Goal: Transaction & Acquisition: Purchase product/service

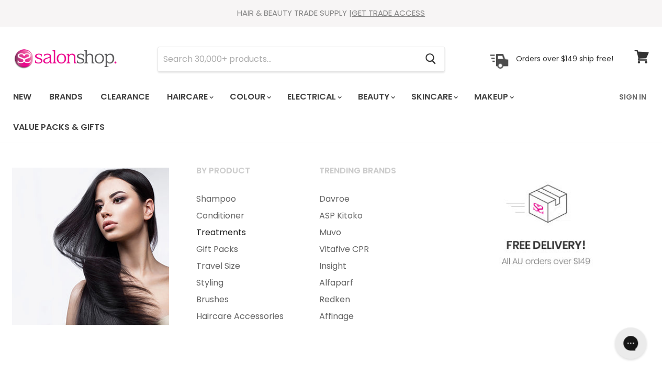
click at [217, 232] on link "Treatments" at bounding box center [243, 232] width 121 height 17
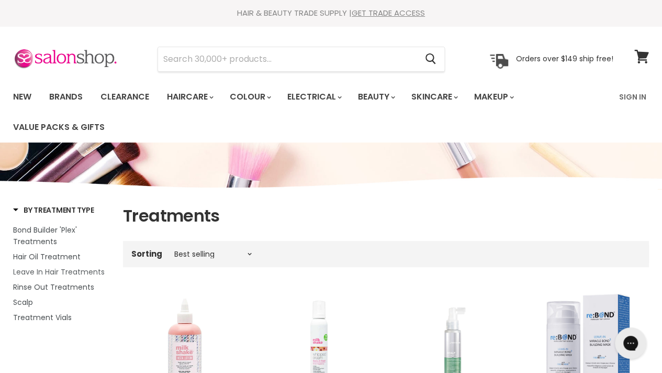
click at [78, 275] on span "Leave In Hair Treatments" at bounding box center [59, 272] width 92 height 10
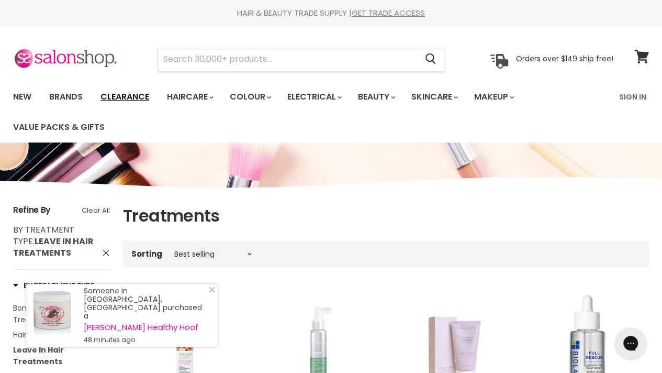
click at [127, 95] on link "Clearance" at bounding box center [125, 97] width 64 height 22
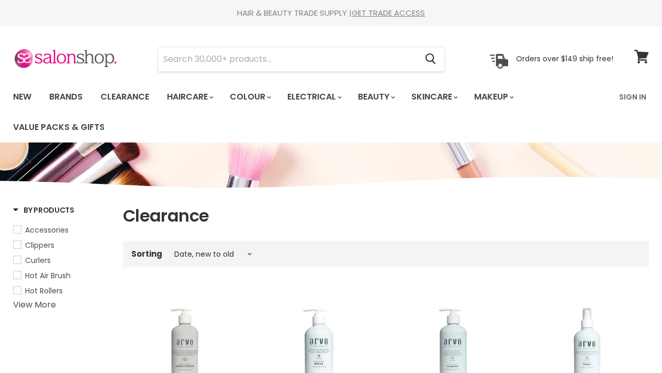
select select "created-descending"
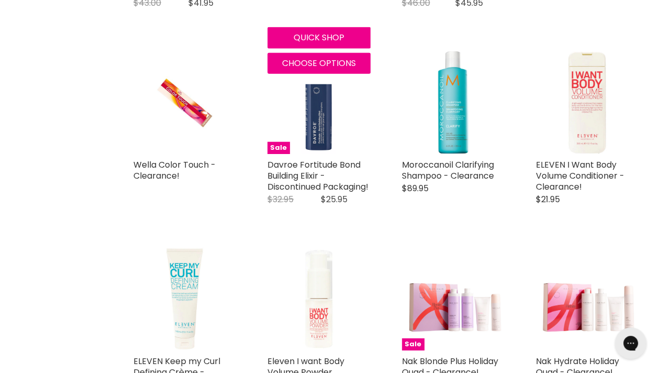
scroll to position [1414, 0]
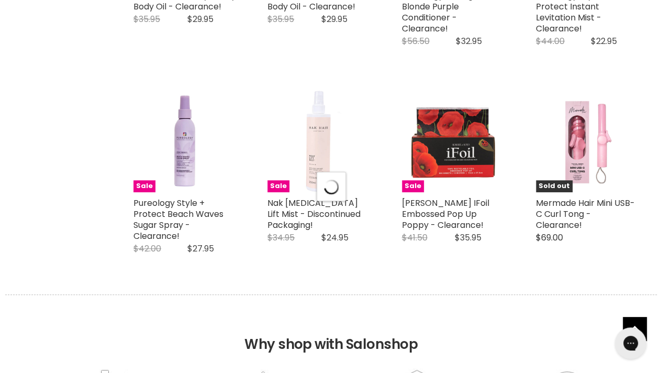
scroll to position [2409, 0]
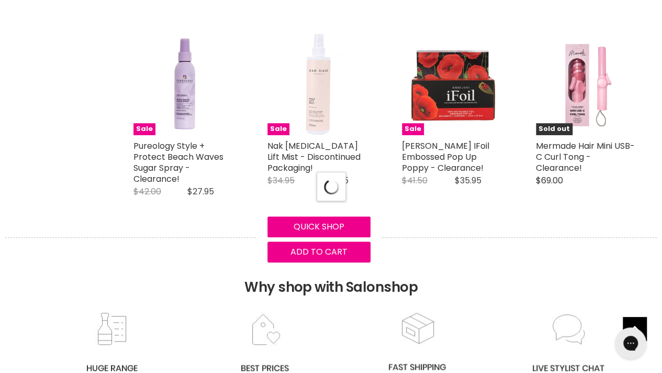
select select "created-descending"
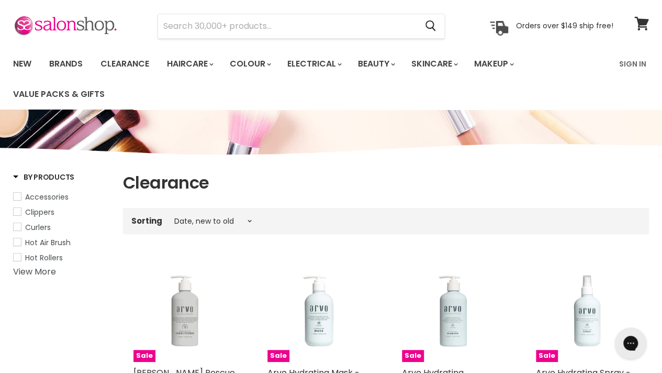
scroll to position [0, 0]
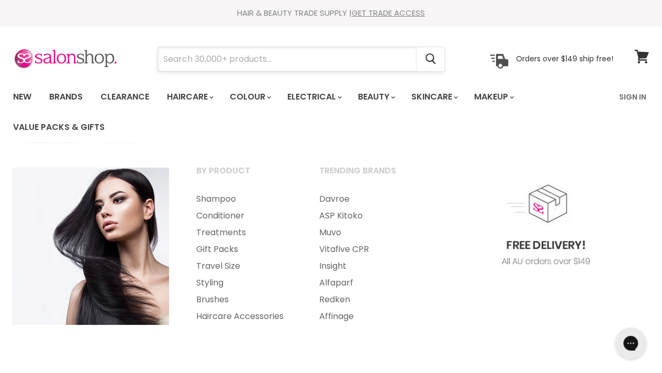
click at [176, 59] on input "Search" at bounding box center [287, 59] width 259 height 24
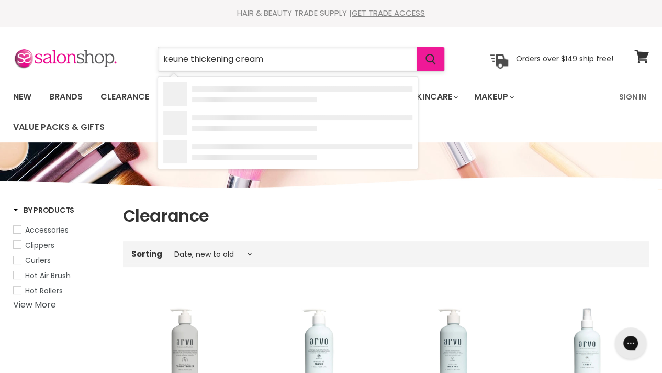
type input "keune thickening cream"
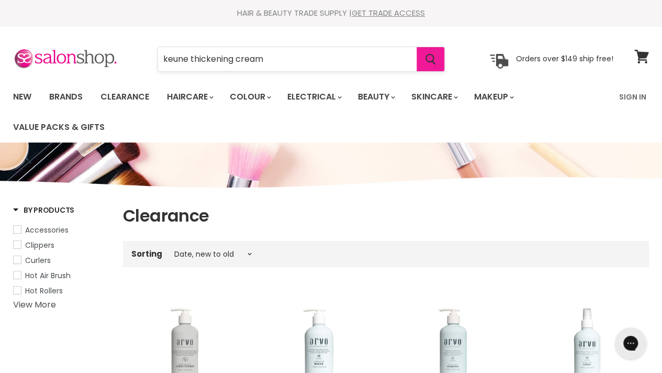
click at [434, 61] on icon "Search" at bounding box center [431, 59] width 10 height 11
click at [432, 56] on icon "Search" at bounding box center [431, 59] width 10 height 11
click at [76, 96] on link "Brands" at bounding box center [65, 97] width 49 height 22
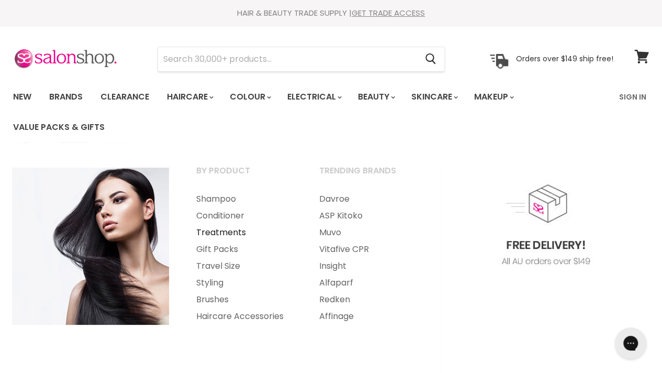
click at [215, 228] on link "Treatments" at bounding box center [243, 232] width 121 height 17
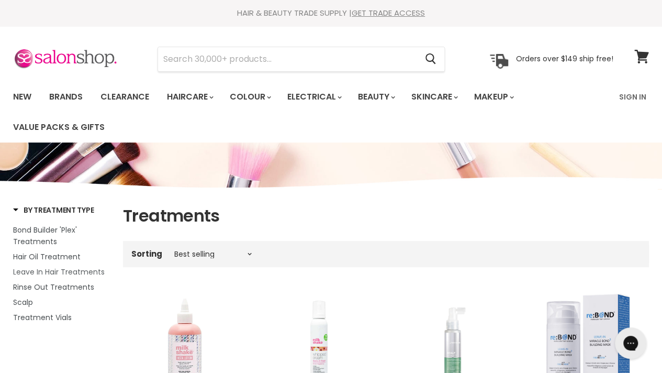
click at [67, 271] on span "Leave In Hair Treatments" at bounding box center [59, 272] width 92 height 10
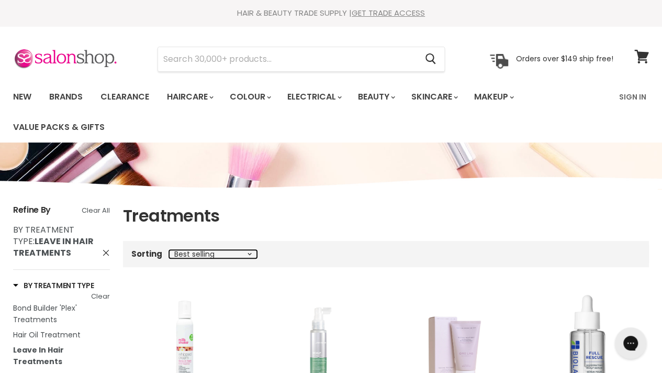
click at [252, 253] on select "Best selling Featured Price, low to high Price, high to low Alphabetically, A-Z…" at bounding box center [213, 254] width 88 height 8
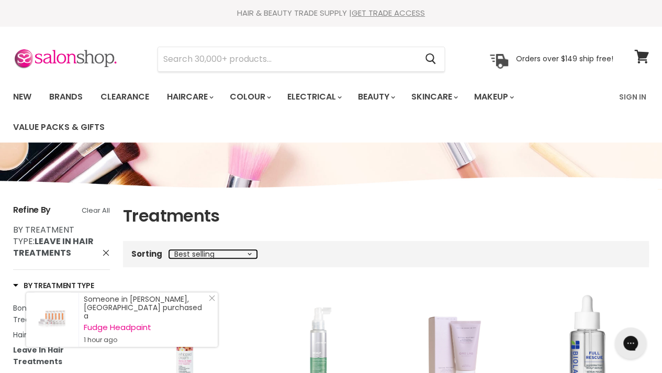
select select "title-ascending"
click at [169, 250] on select "Best selling Featured Price, low to high Price, high to low Alphabetically, A-Z…" at bounding box center [213, 254] width 88 height 8
select select "title-ascending"
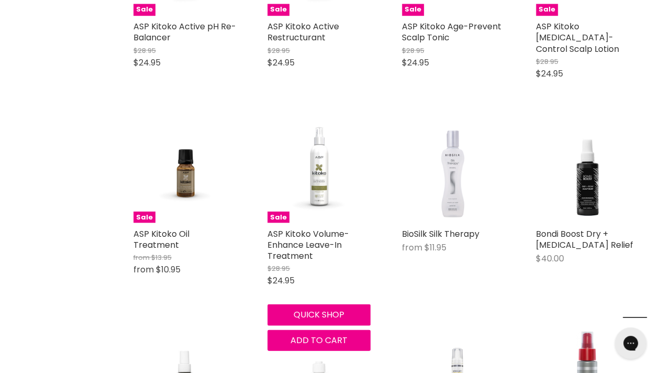
scroll to position [995, 0]
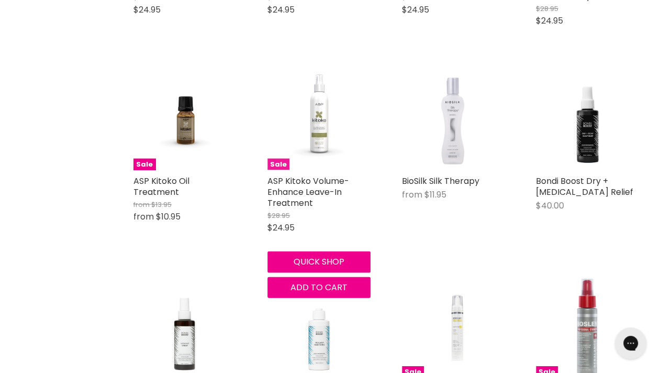
click at [323, 129] on img "Main content" at bounding box center [319, 119] width 103 height 102
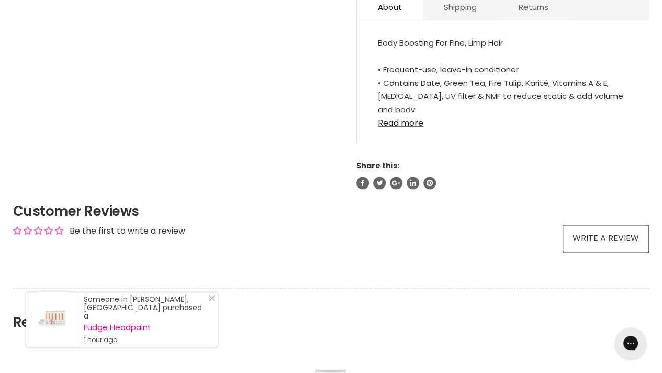
scroll to position [576, 0]
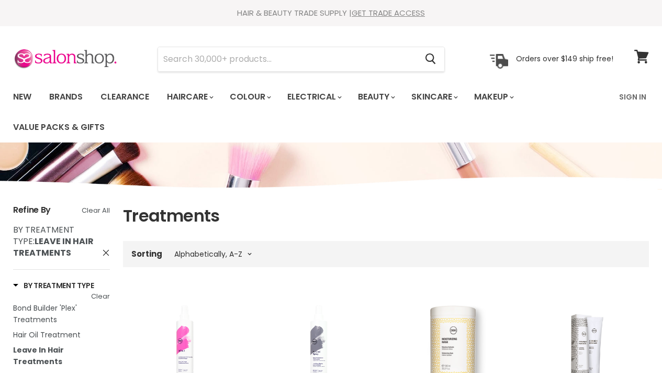
select select "title-ascending"
